Goal: Information Seeking & Learning: Find specific fact

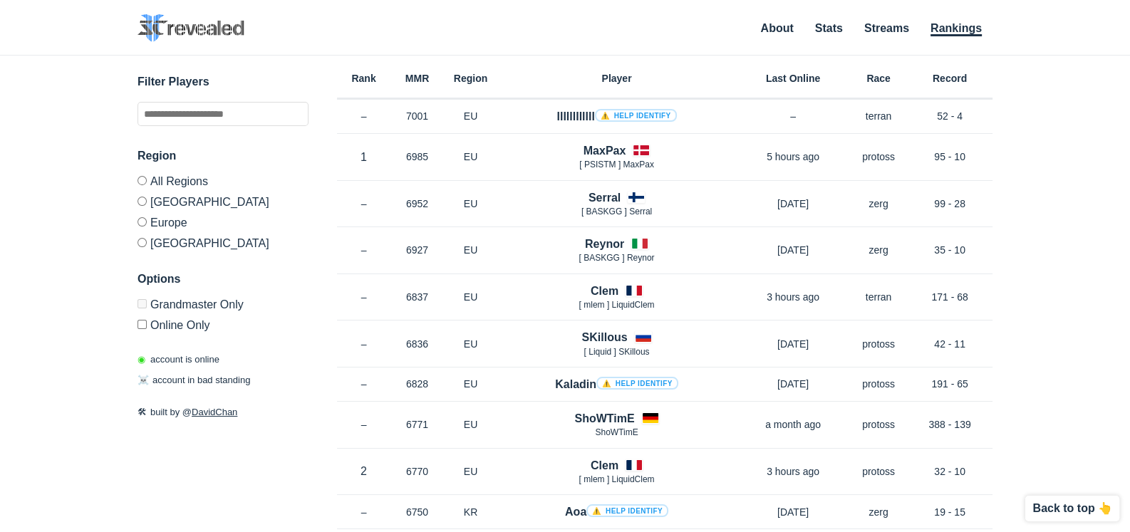
click at [1084, 156] on div "✕ Filter Players Region All Regions [GEOGRAPHIC_DATA] [GEOGRAPHIC_DATA] [GEOGRA…" at bounding box center [565, 276] width 1102 height 441
click at [222, 115] on input "text" at bounding box center [223, 114] width 171 height 24
click at [1038, 157] on div "✕ Filter Players Region All Regions [GEOGRAPHIC_DATA] [GEOGRAPHIC_DATA] [GEOGRA…" at bounding box center [565, 276] width 1102 height 441
click at [1039, 210] on div "✕ Filter Players Region All Regions [GEOGRAPHIC_DATA] [GEOGRAPHIC_DATA] [GEOGRA…" at bounding box center [565, 276] width 1102 height 441
click at [179, 122] on input "text" at bounding box center [223, 114] width 171 height 24
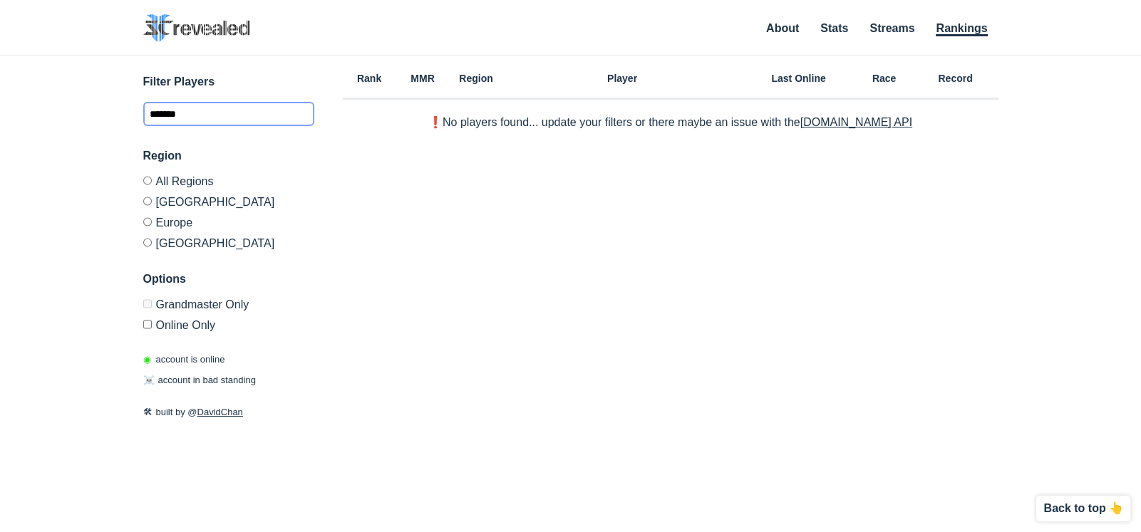
click at [215, 113] on input "*******" at bounding box center [228, 114] width 171 height 24
click at [190, 198] on label "[GEOGRAPHIC_DATA]" at bounding box center [228, 201] width 171 height 21
click at [200, 117] on input "******" at bounding box center [228, 114] width 171 height 24
type input "*******"
drag, startPoint x: 210, startPoint y: 116, endPoint x: 127, endPoint y: 128, distance: 84.2
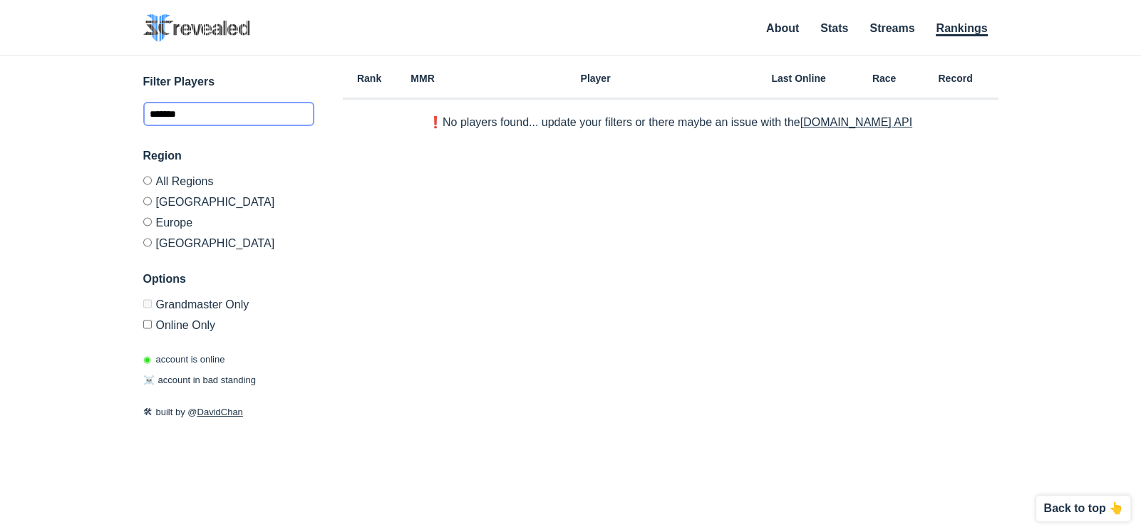
click at [127, 128] on div "✕ Filter Players ******* Region All Regions [GEOGRAPHIC_DATA] [GEOGRAPHIC_DATA]…" at bounding box center [570, 276] width 1112 height 441
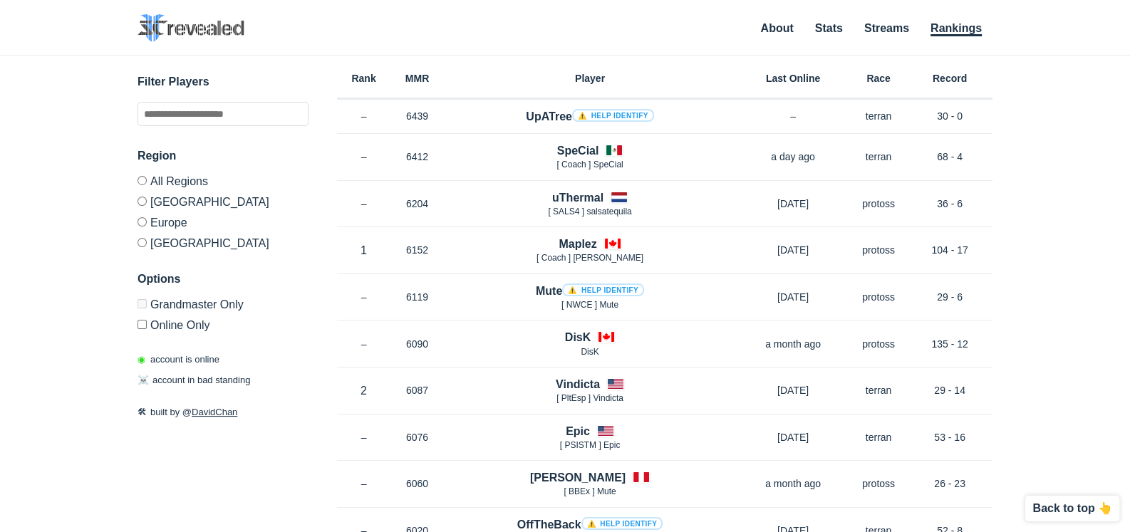
drag, startPoint x: 98, startPoint y: 285, endPoint x: 76, endPoint y: 220, distance: 68.5
click at [98, 284] on div "✕ Filter Players Region All Regions [GEOGRAPHIC_DATA] [GEOGRAPHIC_DATA] [GEOGRA…" at bounding box center [565, 276] width 1102 height 441
click at [76, 220] on div "✕ Filter Players Region All Regions [GEOGRAPHIC_DATA] [GEOGRAPHIC_DATA] [GEOGRA…" at bounding box center [565, 276] width 1102 height 441
drag, startPoint x: 75, startPoint y: 294, endPoint x: 78, endPoint y: 317, distance: 23.0
click at [77, 301] on div "✕ Filter Players Region All Regions [GEOGRAPHIC_DATA] [GEOGRAPHIC_DATA] [GEOGRA…" at bounding box center [565, 276] width 1102 height 441
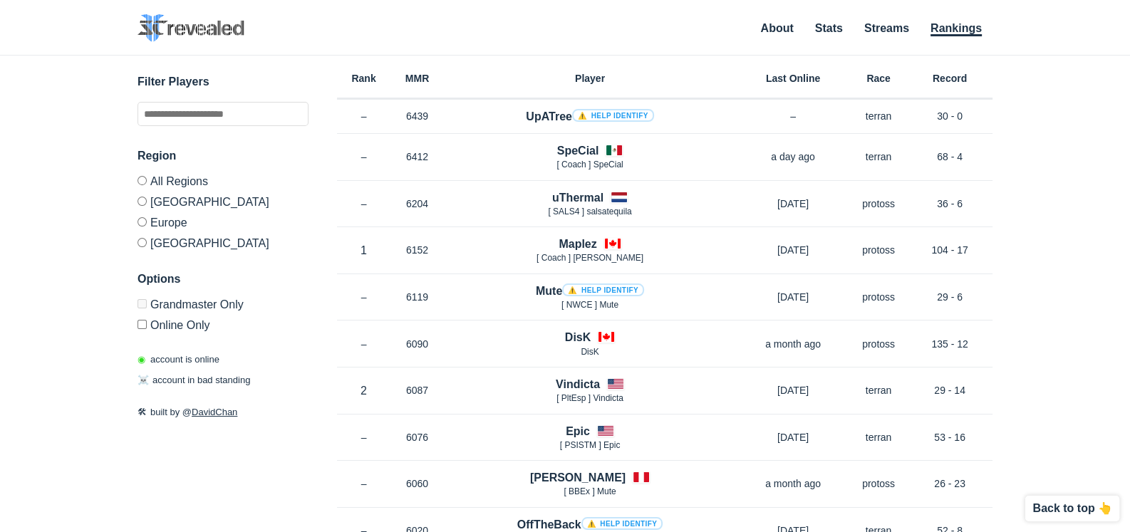
drag, startPoint x: 73, startPoint y: 371, endPoint x: 64, endPoint y: 352, distance: 20.7
click at [73, 373] on div "✕ Filter Players Region All Regions [GEOGRAPHIC_DATA] [GEOGRAPHIC_DATA] [GEOGRA…" at bounding box center [565, 276] width 1102 height 441
drag, startPoint x: 62, startPoint y: 327, endPoint x: 59, endPoint y: 293, distance: 34.3
click at [61, 325] on div "✕ Filter Players Region All Regions [GEOGRAPHIC_DATA] [GEOGRAPHIC_DATA] [GEOGRA…" at bounding box center [565, 276] width 1102 height 441
click at [56, 253] on div "✕ Filter Players Region All Regions [GEOGRAPHIC_DATA] [GEOGRAPHIC_DATA] [GEOGRA…" at bounding box center [565, 276] width 1102 height 441
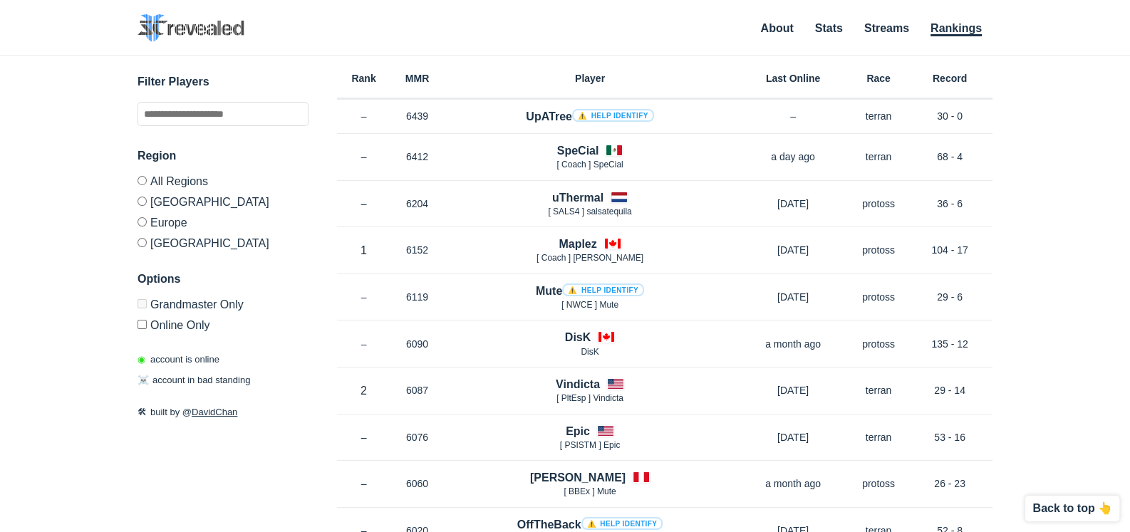
click at [55, 294] on div "✕ Filter Players Region All Regions [GEOGRAPHIC_DATA] [GEOGRAPHIC_DATA] [GEOGRA…" at bounding box center [565, 276] width 1102 height 441
drag, startPoint x: 61, startPoint y: 357, endPoint x: 59, endPoint y: 344, distance: 12.9
click at [61, 356] on div "✕ Filter Players Region All Regions [GEOGRAPHIC_DATA] [GEOGRAPHIC_DATA] [GEOGRA…" at bounding box center [565, 276] width 1102 height 441
click at [61, 336] on div "✕ Filter Players Region All Regions [GEOGRAPHIC_DATA] [GEOGRAPHIC_DATA] [GEOGRA…" at bounding box center [565, 276] width 1102 height 441
drag, startPoint x: 64, startPoint y: 286, endPoint x: 65, endPoint y: 225, distance: 60.6
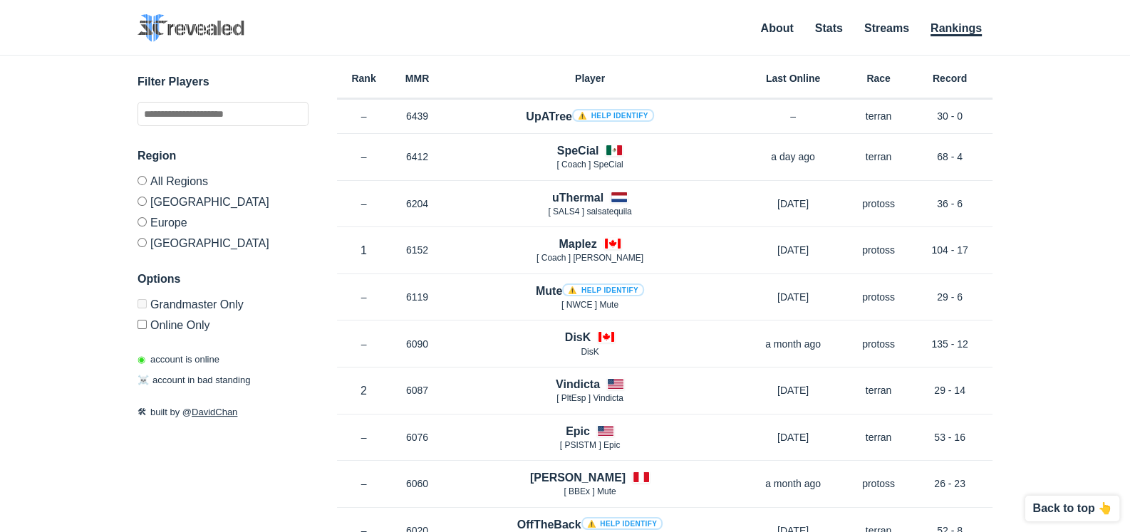
click at [64, 281] on div "✕ Filter Players Region All Regions [GEOGRAPHIC_DATA] [GEOGRAPHIC_DATA] [GEOGRA…" at bounding box center [565, 276] width 1102 height 441
click at [63, 217] on div "✕ Filter Players Region All Regions [GEOGRAPHIC_DATA] [GEOGRAPHIC_DATA] [GEOGRA…" at bounding box center [565, 276] width 1102 height 441
click at [45, 309] on div "✕ Filter Players Region All Regions [GEOGRAPHIC_DATA] [GEOGRAPHIC_DATA] [GEOGRA…" at bounding box center [565, 276] width 1102 height 441
drag, startPoint x: 41, startPoint y: 275, endPoint x: 39, endPoint y: 252, distance: 22.9
click at [41, 274] on div "✕ Filter Players Region All Regions [GEOGRAPHIC_DATA] [GEOGRAPHIC_DATA] [GEOGRA…" at bounding box center [565, 276] width 1102 height 441
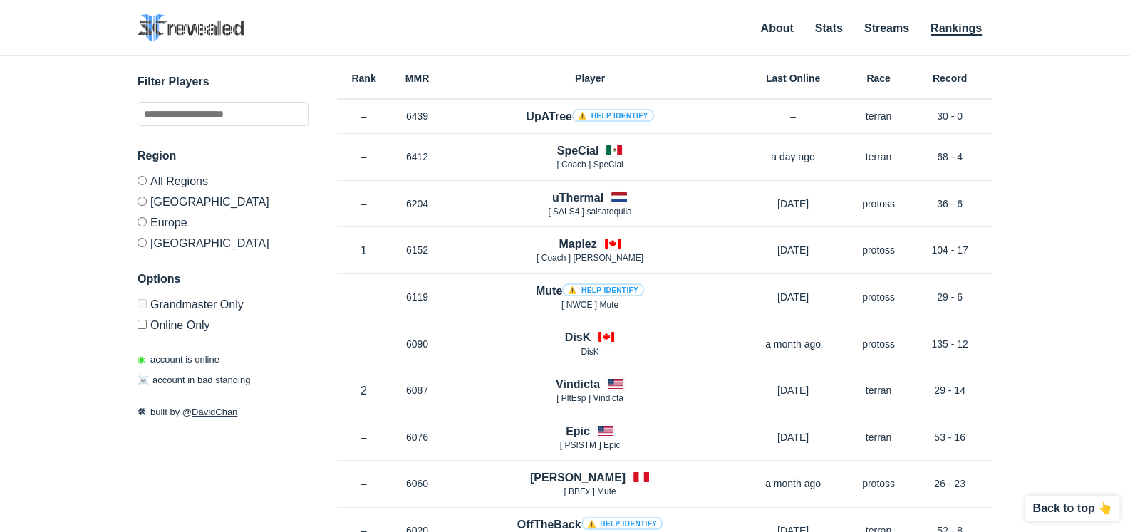
click at [40, 220] on div "✕ Filter Players Region All Regions [GEOGRAPHIC_DATA] [GEOGRAPHIC_DATA] [GEOGRA…" at bounding box center [565, 276] width 1102 height 441
click at [166, 224] on label "Europe" at bounding box center [223, 222] width 171 height 21
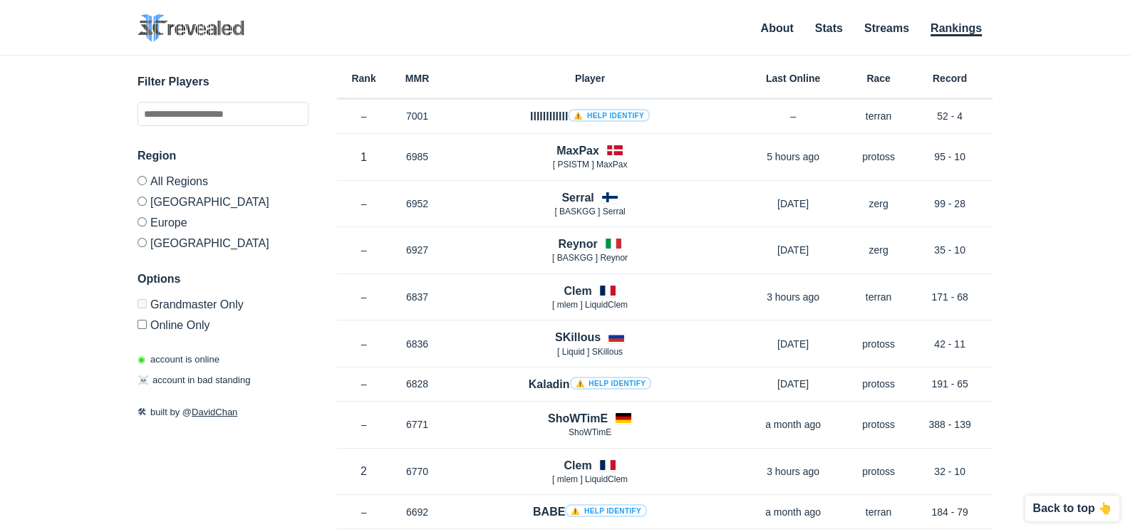
click at [174, 200] on label "[GEOGRAPHIC_DATA]" at bounding box center [223, 201] width 171 height 21
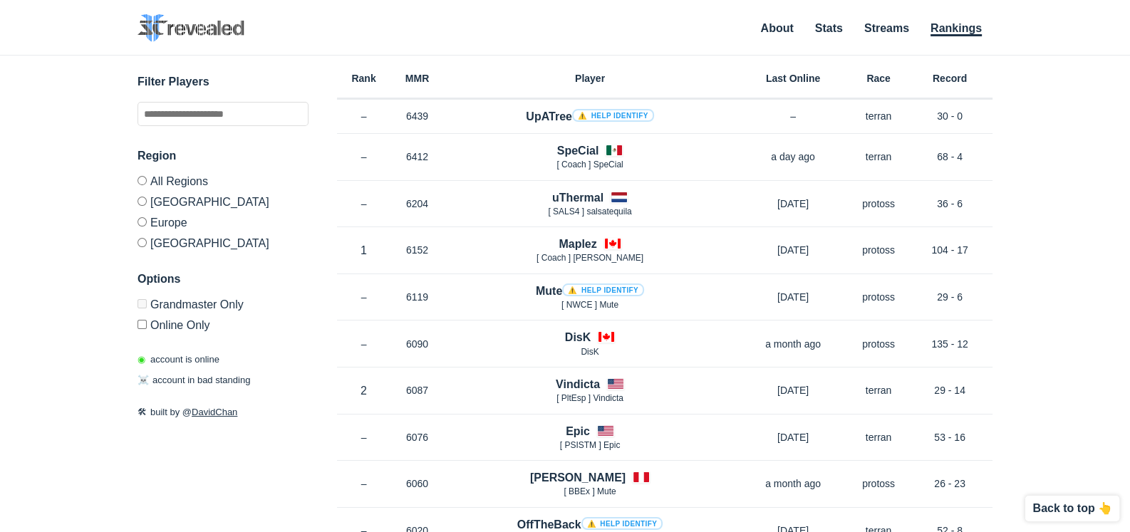
click at [161, 253] on div "Region All Regions [GEOGRAPHIC_DATA] [GEOGRAPHIC_DATA] [GEOGRAPHIC_DATA] Option…" at bounding box center [223, 240] width 171 height 184
click at [162, 246] on label "[GEOGRAPHIC_DATA]" at bounding box center [223, 240] width 171 height 17
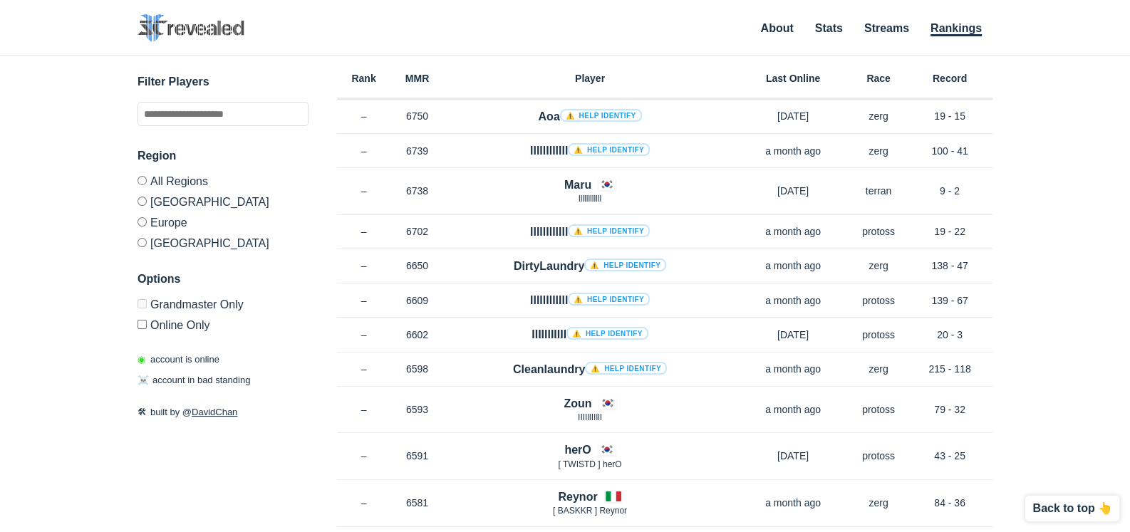
click at [169, 201] on label "[GEOGRAPHIC_DATA]" at bounding box center [223, 201] width 171 height 21
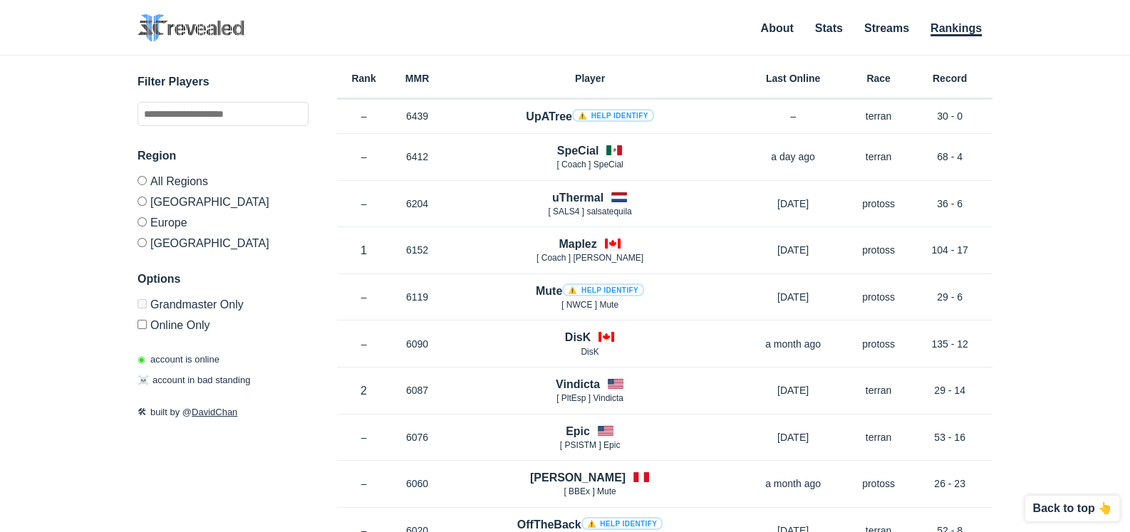
click at [174, 173] on div "Region All Regions [GEOGRAPHIC_DATA] [GEOGRAPHIC_DATA] [GEOGRAPHIC_DATA]" at bounding box center [223, 199] width 171 height 102
click at [148, 180] on label "All Regions" at bounding box center [223, 183] width 171 height 15
click at [195, 108] on input "text" at bounding box center [223, 114] width 171 height 24
click at [202, 110] on input "text" at bounding box center [223, 114] width 171 height 24
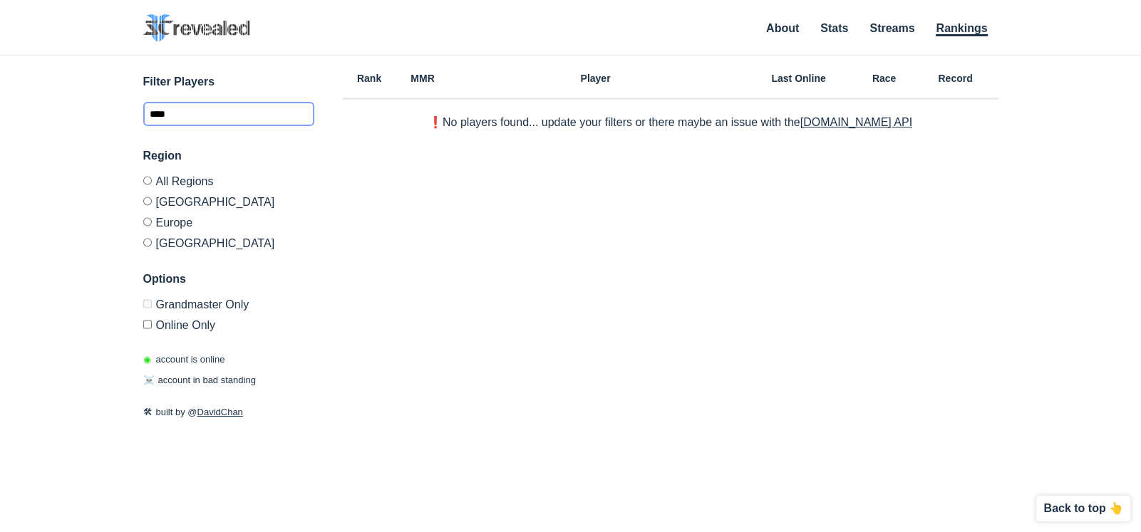
type input "****"
click at [168, 177] on label "All Regions" at bounding box center [228, 183] width 171 height 15
click at [82, 345] on div "✕ Filter Players **** Region All Regions [GEOGRAPHIC_DATA] [GEOGRAPHIC_DATA] [G…" at bounding box center [570, 276] width 1112 height 441
click at [229, 110] on input "****" at bounding box center [228, 114] width 171 height 24
drag, startPoint x: 229, startPoint y: 110, endPoint x: 70, endPoint y: 100, distance: 160.0
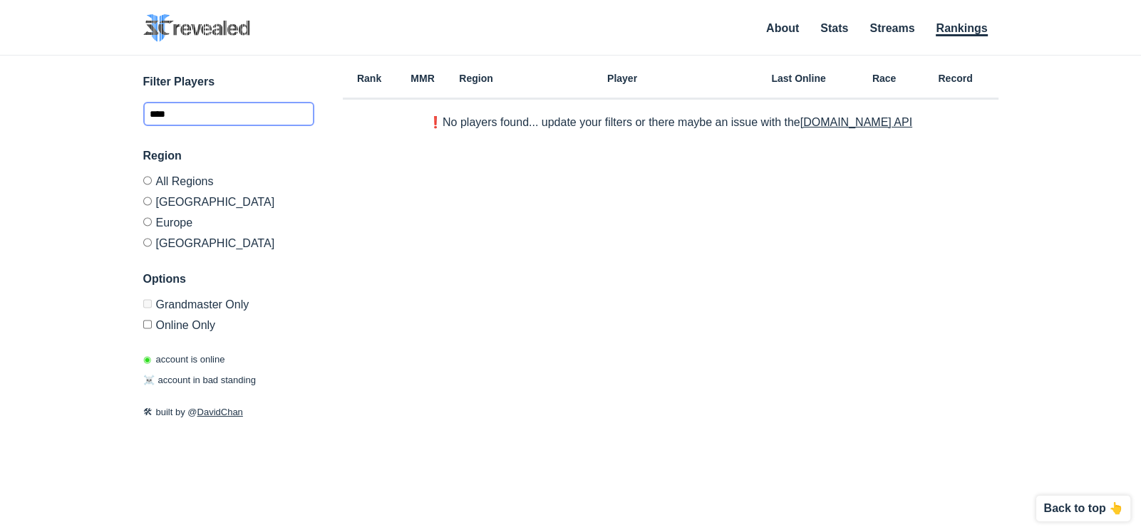
click at [76, 103] on div "✕ Filter Players **** Region All Regions [GEOGRAPHIC_DATA] [GEOGRAPHIC_DATA] [G…" at bounding box center [570, 276] width 1112 height 441
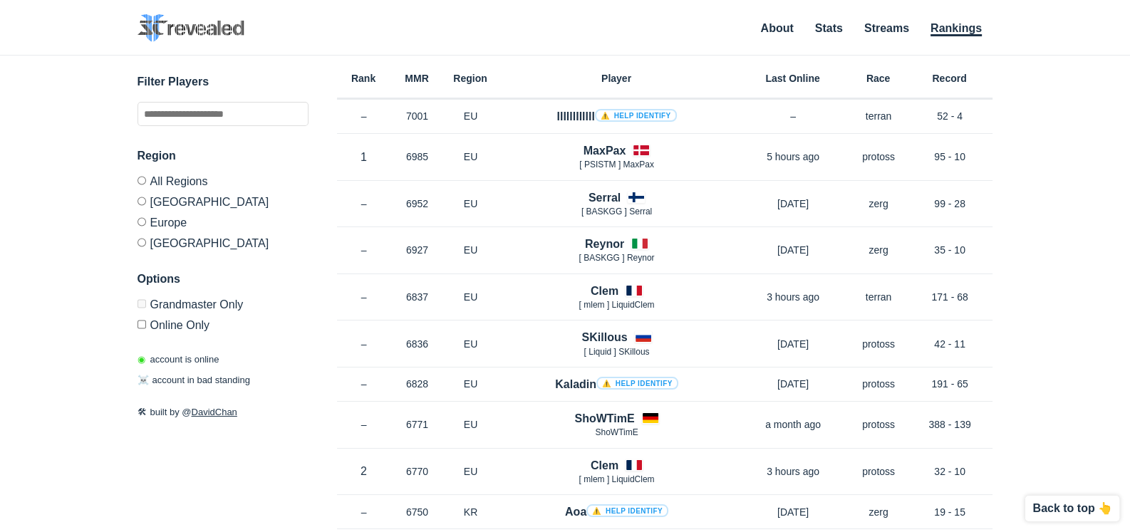
click at [1098, 125] on div "✕ Filter Players Region All Regions [GEOGRAPHIC_DATA] [GEOGRAPHIC_DATA] [GEOGRA…" at bounding box center [565, 276] width 1102 height 441
click at [1090, 210] on div "✕ Filter Players Region All Regions [GEOGRAPHIC_DATA] [GEOGRAPHIC_DATA] [GEOGRA…" at bounding box center [565, 276] width 1102 height 441
click at [1085, 302] on div "✕ Filter Players Region All Regions [GEOGRAPHIC_DATA] [GEOGRAPHIC_DATA] [GEOGRA…" at bounding box center [565, 276] width 1102 height 441
click at [1087, 238] on div "✕ Filter Players Region All Regions [GEOGRAPHIC_DATA] [GEOGRAPHIC_DATA] [GEOGRA…" at bounding box center [565, 276] width 1102 height 441
drag, startPoint x: 1085, startPoint y: 182, endPoint x: 1062, endPoint y: 176, distance: 23.5
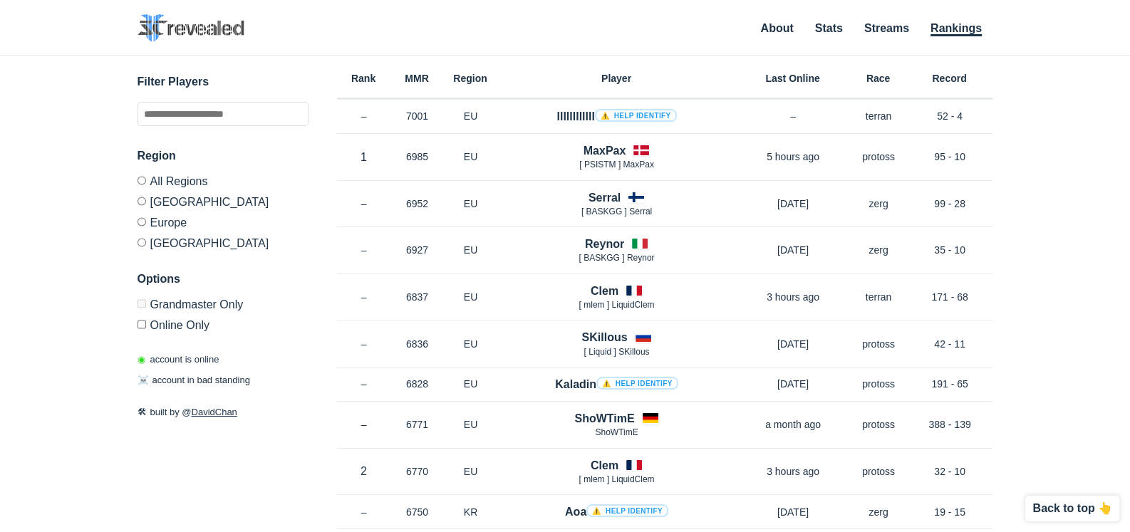
click at [1084, 182] on div "✕ Filter Players Region All Regions [GEOGRAPHIC_DATA] [GEOGRAPHIC_DATA] [GEOGRA…" at bounding box center [565, 276] width 1102 height 441
click at [1004, 258] on div "✕ Filter Players Region All Regions [GEOGRAPHIC_DATA] [GEOGRAPHIC_DATA] [GEOGRA…" at bounding box center [565, 276] width 1102 height 441
click at [1021, 338] on div "✕ Filter Players Region All Regions [GEOGRAPHIC_DATA] [GEOGRAPHIC_DATA] [GEOGRA…" at bounding box center [565, 276] width 1102 height 441
click at [1017, 259] on div "✕ Filter Players Region All Regions [GEOGRAPHIC_DATA] [GEOGRAPHIC_DATA] [GEOGRA…" at bounding box center [565, 276] width 1102 height 441
click at [235, 115] on input "text" at bounding box center [223, 114] width 171 height 24
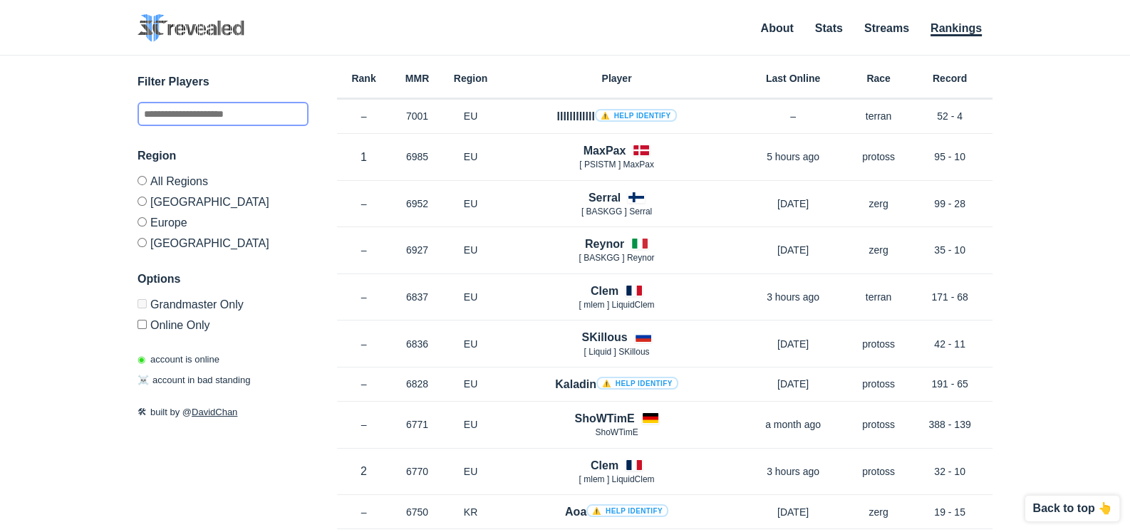
click at [200, 106] on input "text" at bounding box center [223, 114] width 171 height 24
click at [1093, 106] on div "✕ Filter Players Region All Regions [GEOGRAPHIC_DATA] [GEOGRAPHIC_DATA] [GEOGRA…" at bounding box center [565, 276] width 1102 height 441
click at [182, 117] on input "text" at bounding box center [223, 114] width 171 height 24
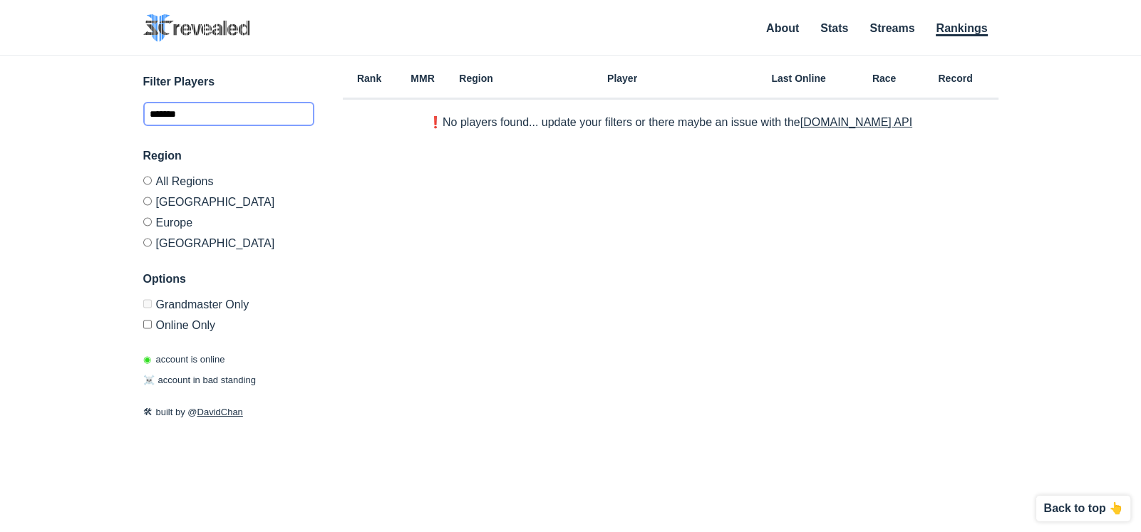
type input "*******"
click at [48, 182] on div "✕ Filter Players ******* Region All Regions [GEOGRAPHIC_DATA] [GEOGRAPHIC_DATA]…" at bounding box center [570, 276] width 1112 height 441
drag, startPoint x: 229, startPoint y: 116, endPoint x: 95, endPoint y: 98, distance: 135.3
click at [95, 98] on div "✕ Filter Players ******* Region All Regions [GEOGRAPHIC_DATA] [GEOGRAPHIC_DATA]…" at bounding box center [570, 276] width 1112 height 441
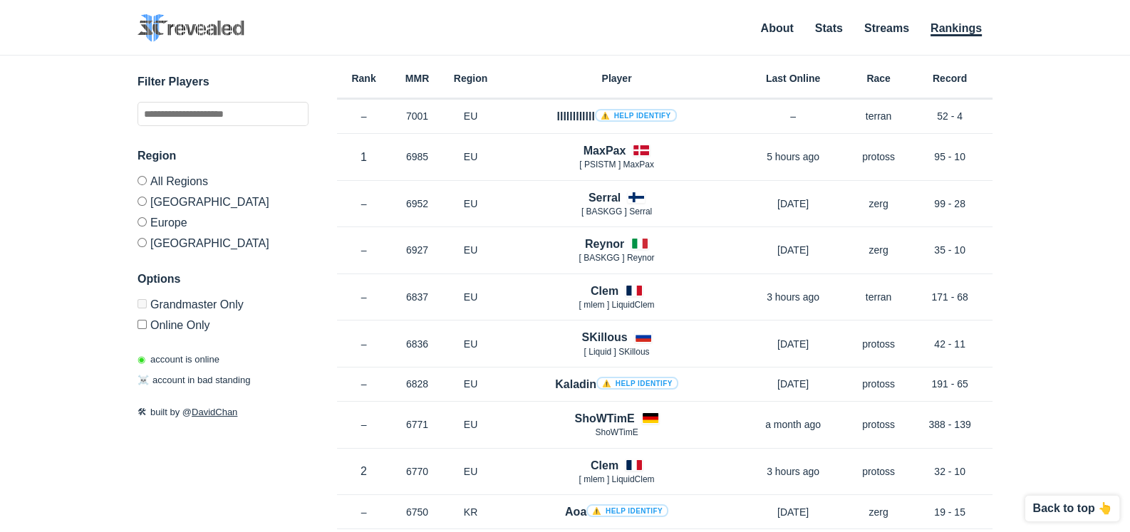
click at [203, 365] on p "◉ account is online" at bounding box center [179, 360] width 82 height 14
click at [205, 381] on p "☠️ account in bad standing" at bounding box center [194, 380] width 113 height 14
click at [200, 361] on p "◉ account is online" at bounding box center [179, 360] width 82 height 14
drag, startPoint x: 1070, startPoint y: 205, endPoint x: 1114, endPoint y: 267, distance: 76.3
click at [1070, 205] on div "✕ Filter Players Region All Regions [GEOGRAPHIC_DATA] [GEOGRAPHIC_DATA] [GEOGRA…" at bounding box center [565, 276] width 1102 height 441
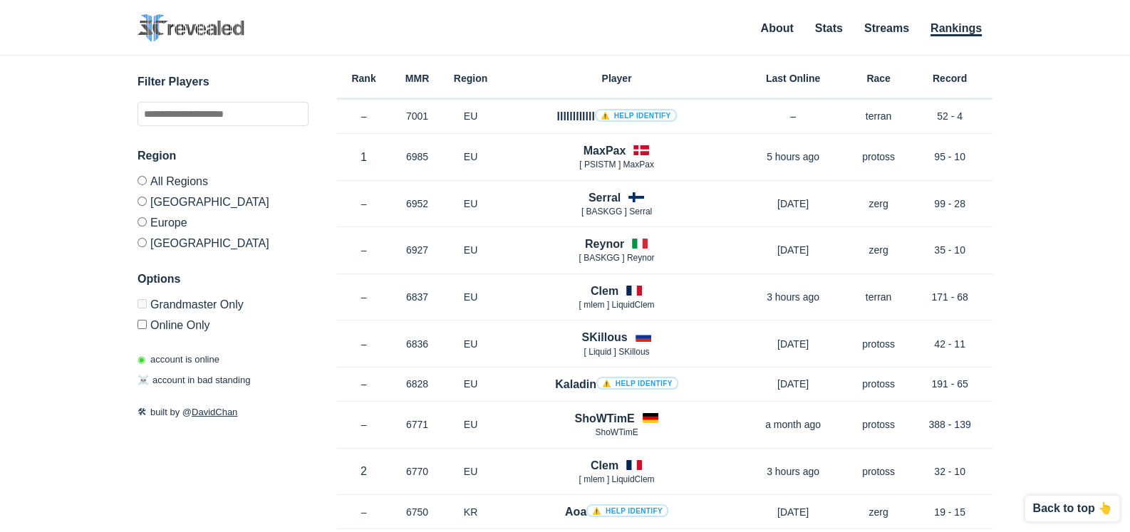
click at [1047, 110] on div "✕ Filter Players Region All Regions [GEOGRAPHIC_DATA] [GEOGRAPHIC_DATA] [GEOGRA…" at bounding box center [565, 276] width 1102 height 441
click at [1044, 142] on div "✕ Filter Players Region All Regions [GEOGRAPHIC_DATA] [GEOGRAPHIC_DATA] [GEOGRA…" at bounding box center [565, 276] width 1102 height 441
